Goal: Information Seeking & Learning: Learn about a topic

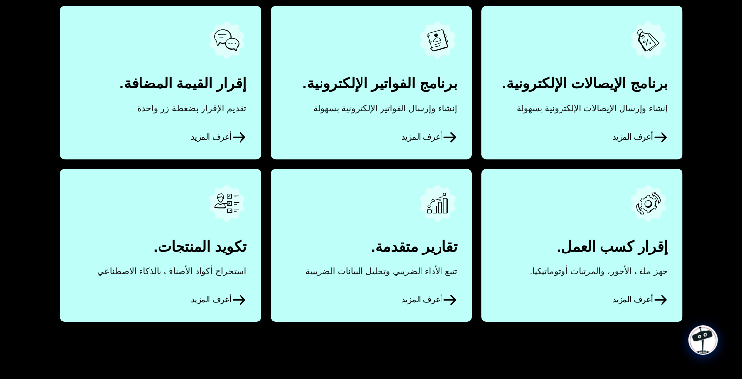
scroll to position [634, 0]
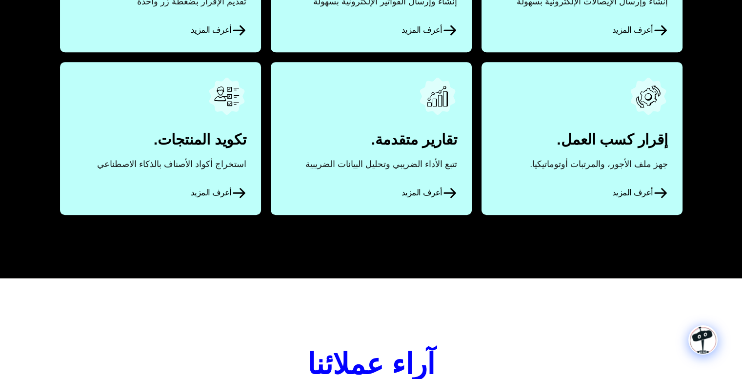
drag, startPoint x: 206, startPoint y: 137, endPoint x: 229, endPoint y: 139, distance: 23.0
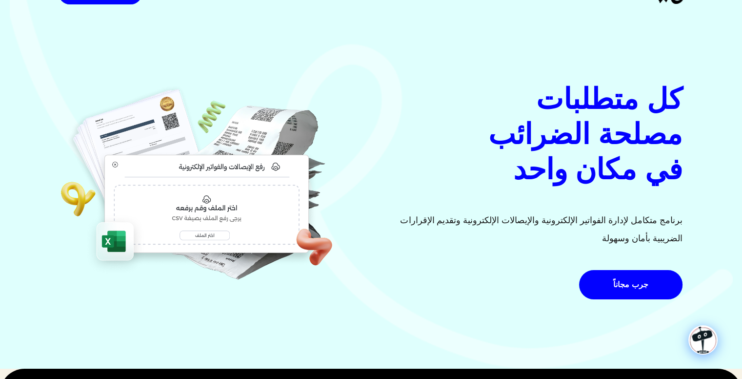
scroll to position [0, 0]
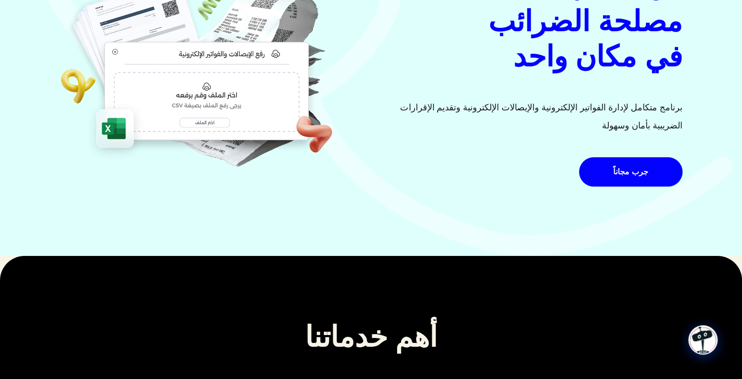
drag, startPoint x: 163, startPoint y: 65, endPoint x: 173, endPoint y: 77, distance: 15.2
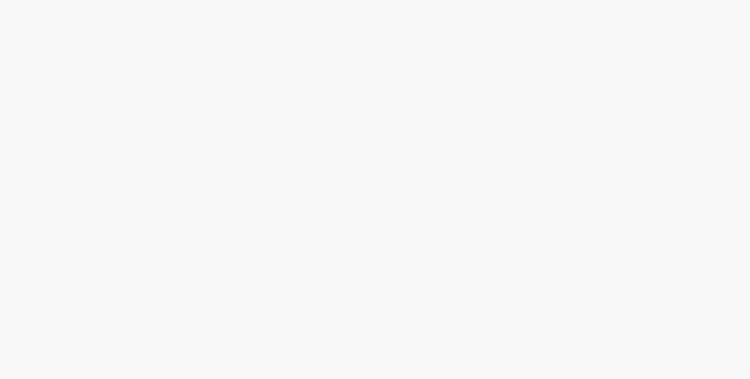
click at [396, 0] on html at bounding box center [375, 0] width 750 height 0
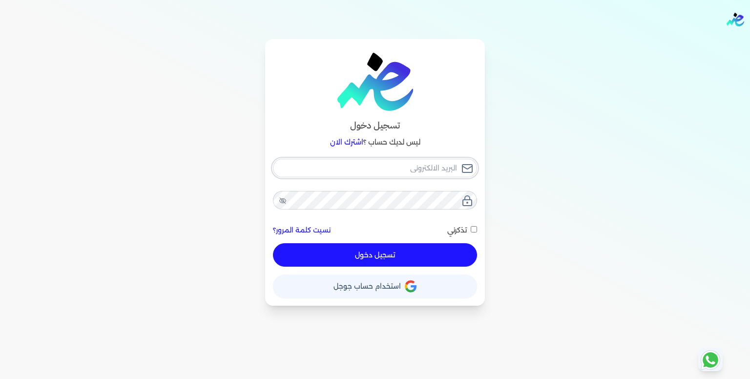
click at [353, 174] on input "email" at bounding box center [375, 168] width 204 height 19
click at [373, 174] on input "email" at bounding box center [375, 168] width 204 height 19
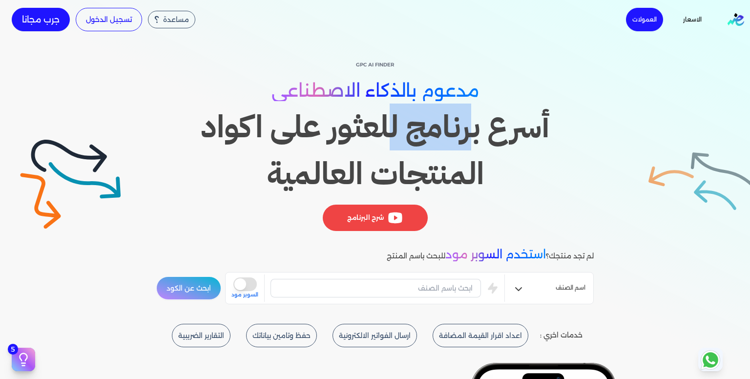
drag, startPoint x: 480, startPoint y: 132, endPoint x: 396, endPoint y: 141, distance: 84.9
click at [396, 141] on h1 "أسرع برنامج للعثور على اكواد المنتجات العالمية" at bounding box center [374, 150] width 437 height 94
click at [395, 141] on h1 "أسرع برنامج للعثور على اكواد المنتجات العالمية" at bounding box center [374, 150] width 437 height 94
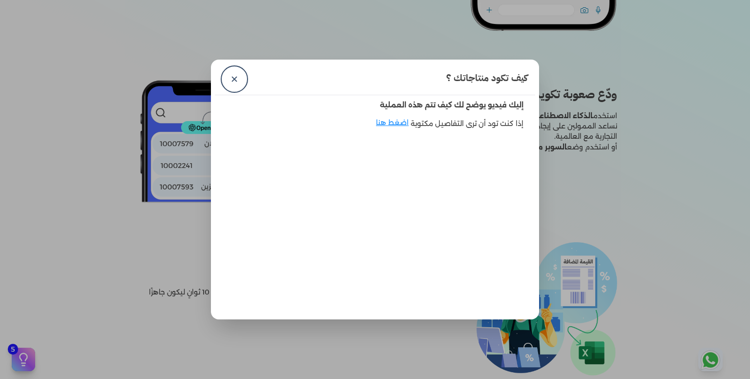
scroll to position [634, 0]
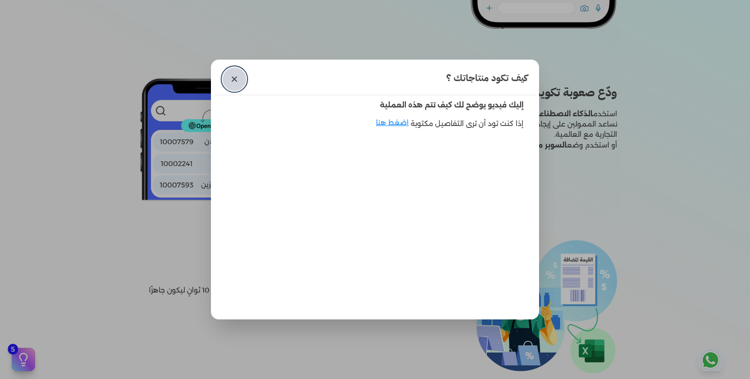
click at [225, 75] on link "✕" at bounding box center [234, 78] width 23 height 23
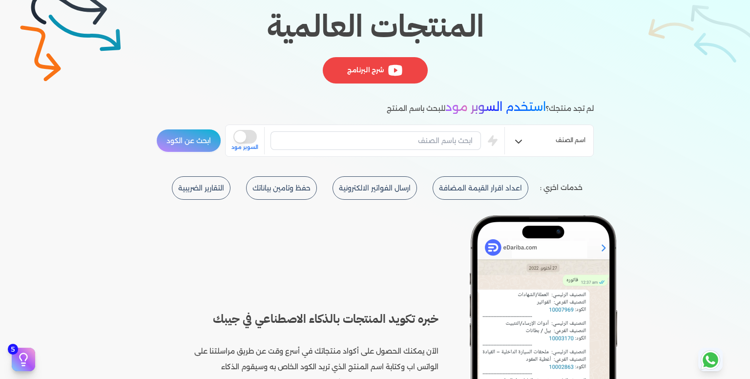
scroll to position [146, 0]
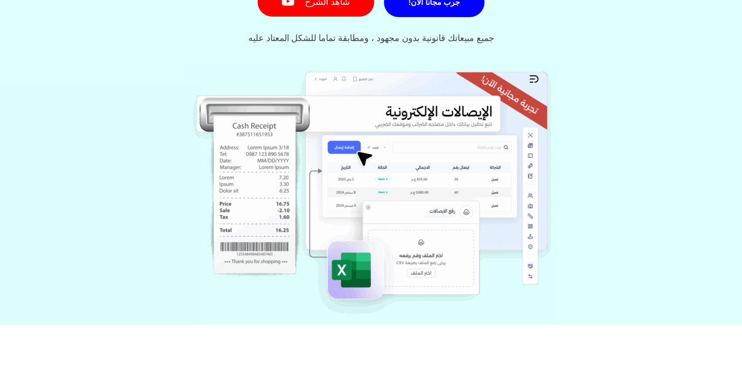
scroll to position [244, 0]
click at [347, 155] on img at bounding box center [371, 195] width 375 height 260
drag, startPoint x: 443, startPoint y: 117, endPoint x: 470, endPoint y: 128, distance: 30.0
click at [443, 118] on img at bounding box center [371, 195] width 375 height 260
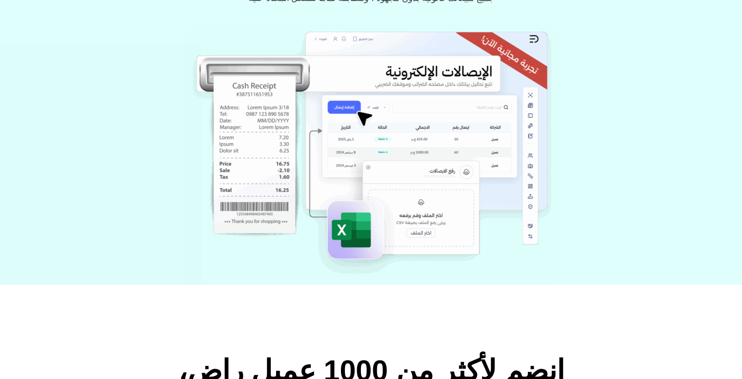
scroll to position [195, 0]
